Goal: Task Accomplishment & Management: Use online tool/utility

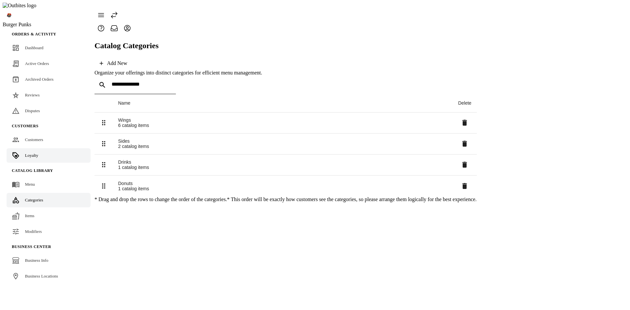
click at [25, 153] on span "Loyalty" at bounding box center [31, 155] width 13 height 5
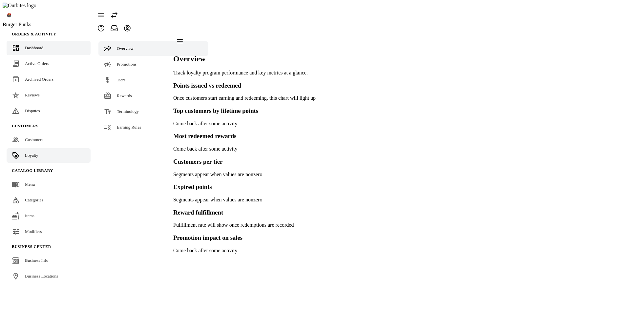
click at [42, 41] on link "Dashboard" at bounding box center [49, 48] width 84 height 14
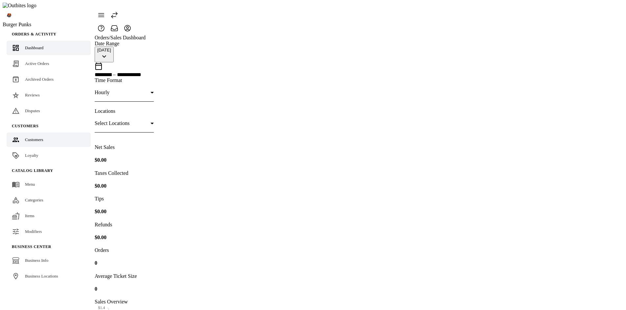
click at [31, 134] on link "Customers" at bounding box center [49, 140] width 84 height 14
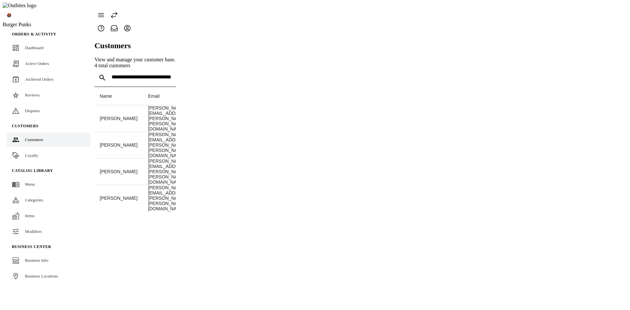
click at [31, 153] on span "Loyalty" at bounding box center [31, 155] width 13 height 5
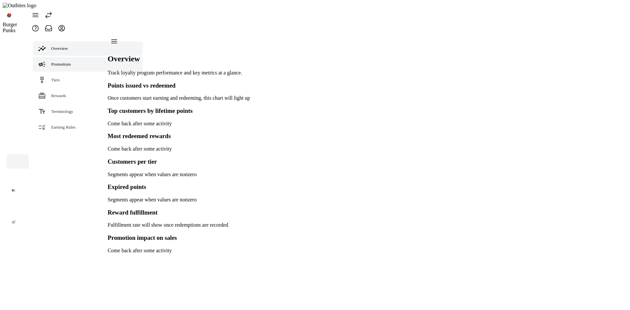
click at [63, 62] on span "Promotions" at bounding box center [61, 64] width 20 height 5
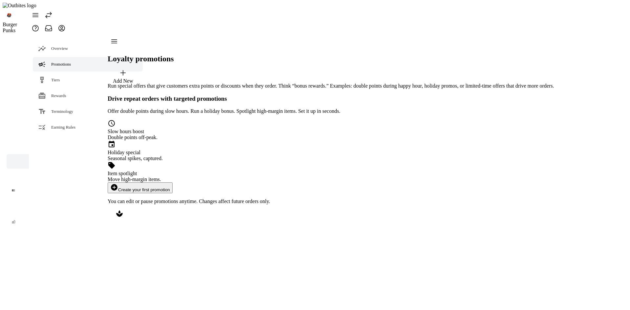
click at [56, 7] on span at bounding box center [49, 15] width 16 height 16
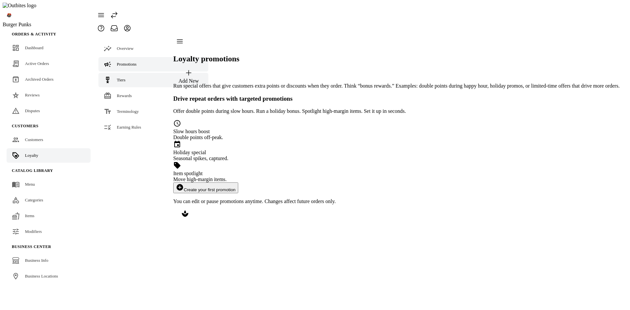
click at [128, 73] on link "Tiers" at bounding box center [154, 80] width 110 height 14
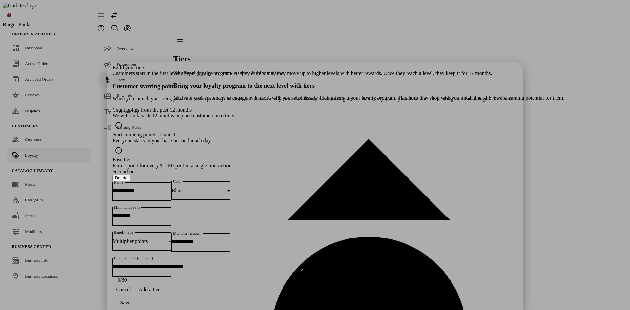
click at [135, 298] on span "button" at bounding box center [123, 290] width 22 height 16
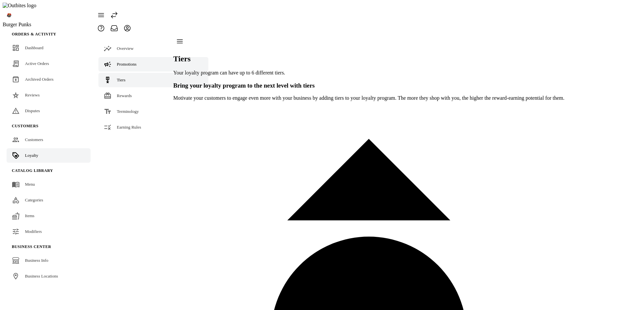
click at [129, 61] on div "Promotions" at bounding box center [127, 64] width 20 height 7
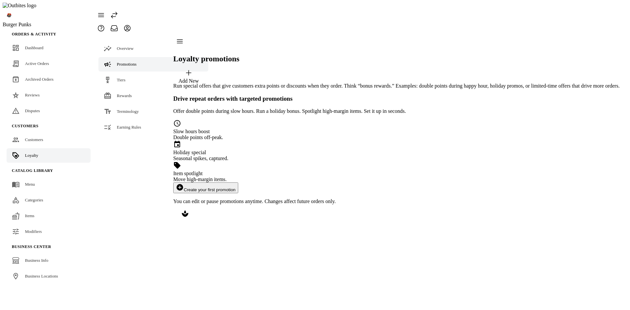
click at [238, 183] on button "add_circle Create your first promotion" at bounding box center [205, 188] width 65 height 11
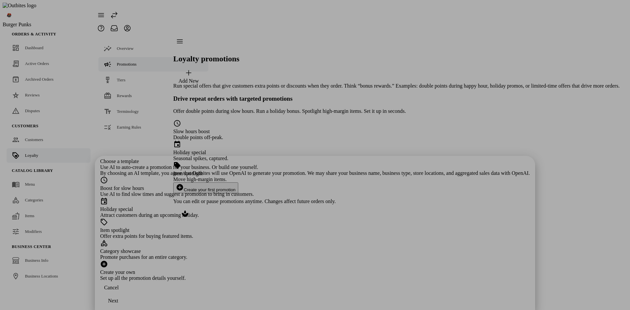
click at [122, 296] on span "button" at bounding box center [111, 288] width 22 height 16
